Goal: Find contact information: Obtain details needed to contact an individual or organization

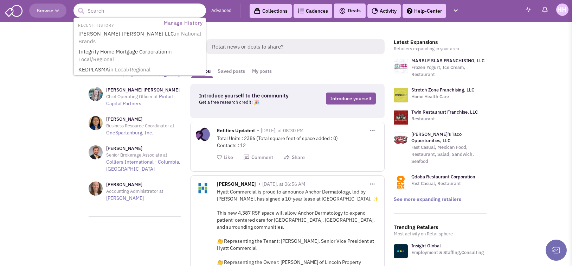
click at [166, 11] on input "text" at bounding box center [139, 11] width 133 height 14
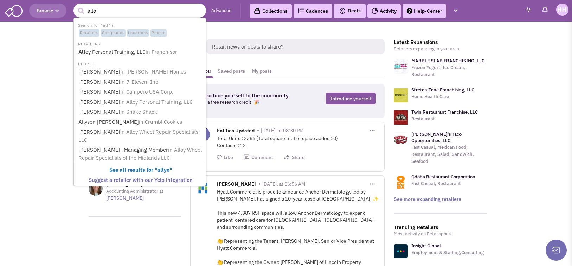
type input "alloy"
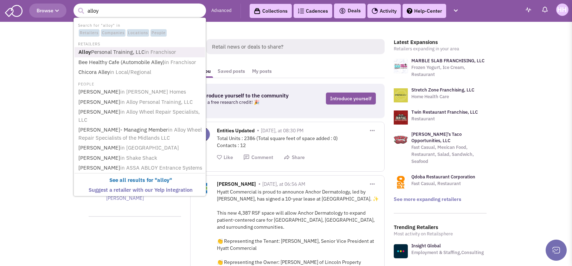
click at [157, 49] on span "in Franchisor" at bounding box center [160, 52] width 32 height 7
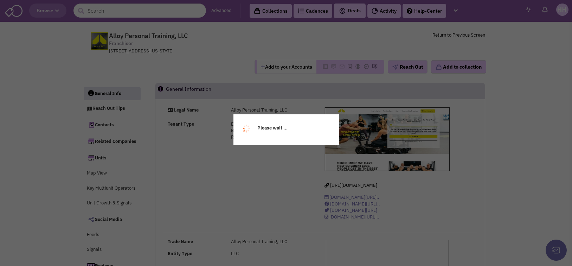
select select
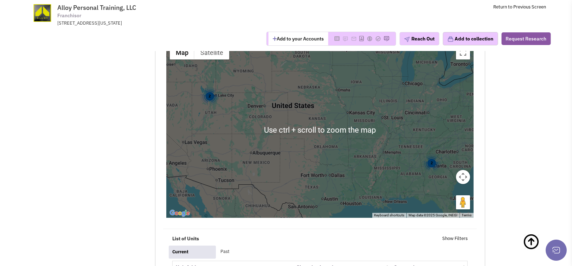
scroll to position [739, 0]
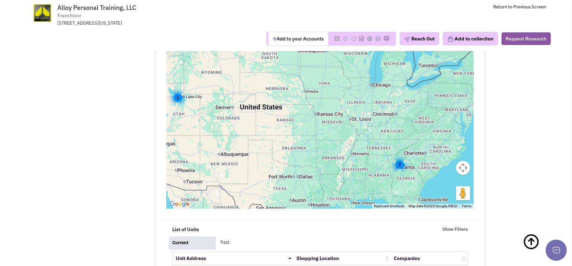
drag, startPoint x: 315, startPoint y: 158, endPoint x: 282, endPoint y: 169, distance: 34.7
click at [282, 169] on div "2 2" at bounding box center [320, 121] width 308 height 176
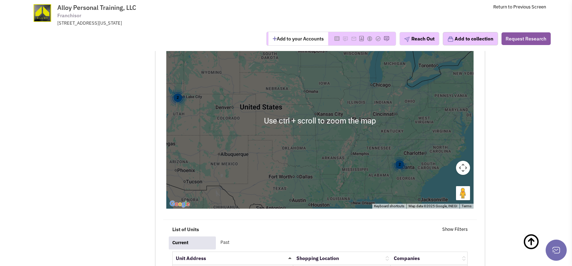
click at [313, 149] on div "2 2" at bounding box center [320, 121] width 308 height 176
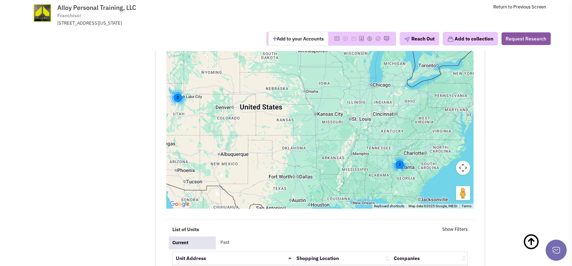
click at [401, 167] on div "2" at bounding box center [399, 164] width 19 height 19
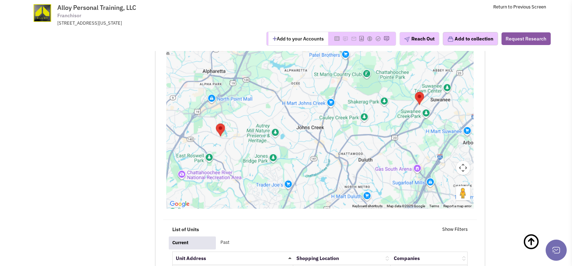
click at [462, 174] on button "Map camera controls" at bounding box center [463, 168] width 14 height 14
click at [444, 187] on button "Zoom out" at bounding box center [445, 185] width 14 height 14
click at [443, 187] on button "Zoom out" at bounding box center [445, 185] width 14 height 14
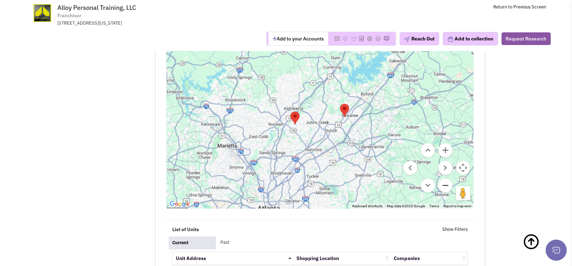
click at [442, 185] on button "Zoom out" at bounding box center [445, 185] width 14 height 14
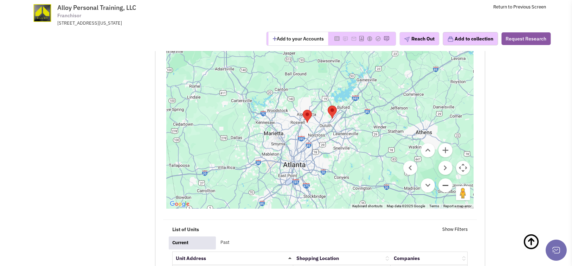
click at [442, 184] on button "Zoom out" at bounding box center [445, 185] width 14 height 14
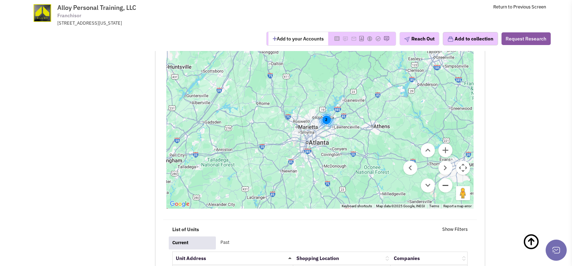
click at [442, 184] on button "Zoom out" at bounding box center [445, 185] width 14 height 14
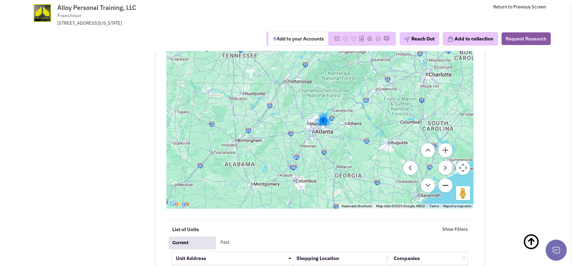
click at [442, 184] on button "Zoom out" at bounding box center [445, 185] width 14 height 14
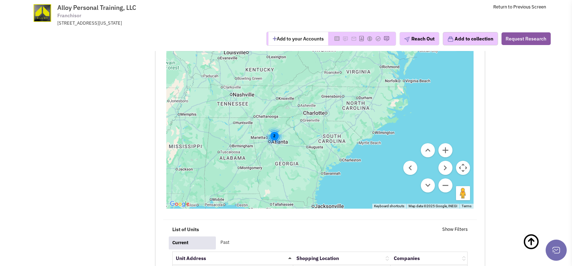
drag, startPoint x: 398, startPoint y: 144, endPoint x: 349, endPoint y: 159, distance: 51.0
click at [349, 160] on div "2" at bounding box center [320, 121] width 308 height 176
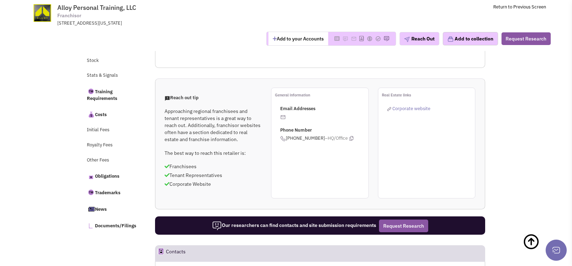
scroll to position [246, 0]
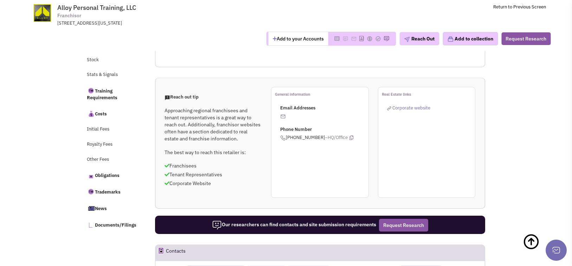
click at [398, 109] on span "Corporate website" at bounding box center [411, 108] width 38 height 6
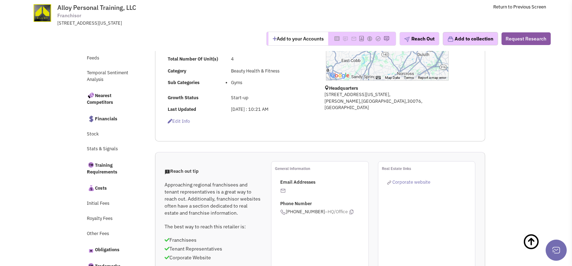
scroll to position [70, 0]
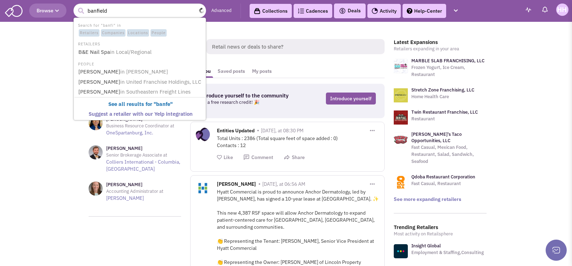
type input "banfield"
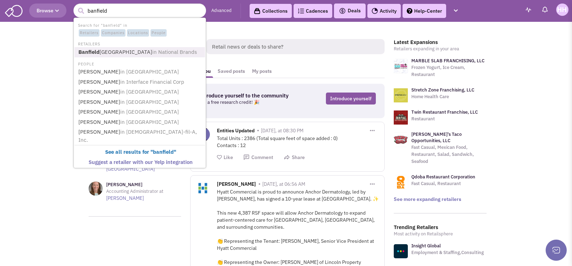
click at [152, 54] on span "in National Brands" at bounding box center [174, 52] width 45 height 7
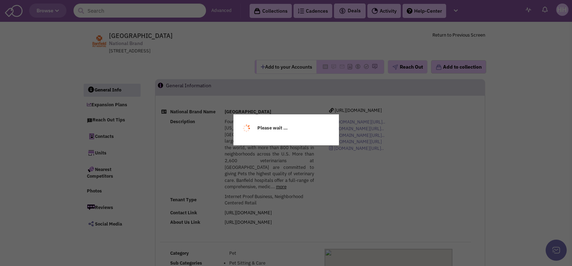
select select
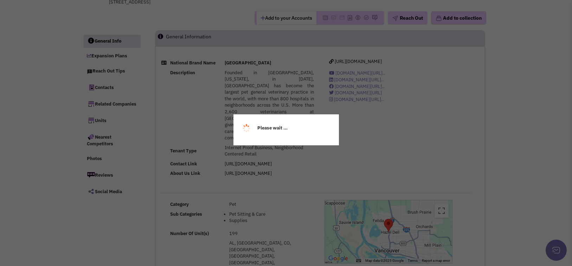
scroll to position [70, 0]
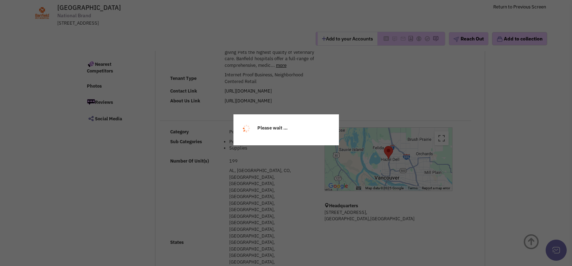
select select
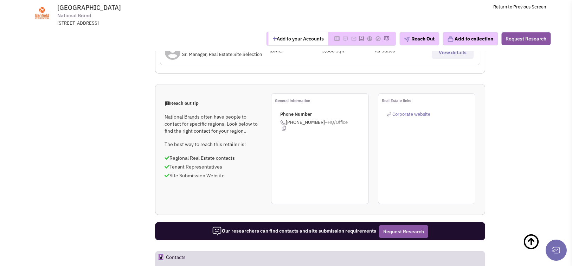
scroll to position [527, 0]
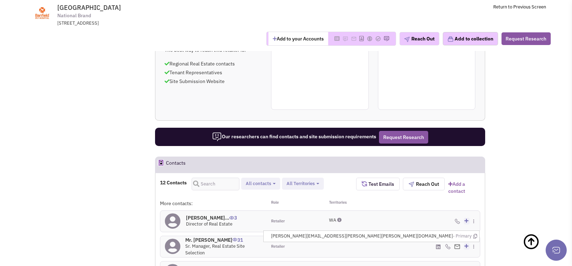
click at [470, 233] on span "- Primary" at bounding box center [462, 236] width 19 height 7
click at [473, 234] on icon at bounding box center [475, 236] width 4 height 5
